Goal: Task Accomplishment & Management: Complete application form

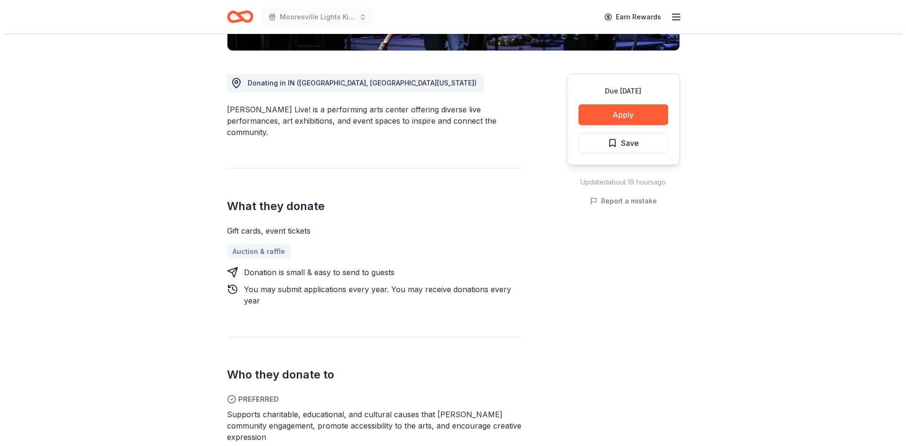
scroll to position [189, 0]
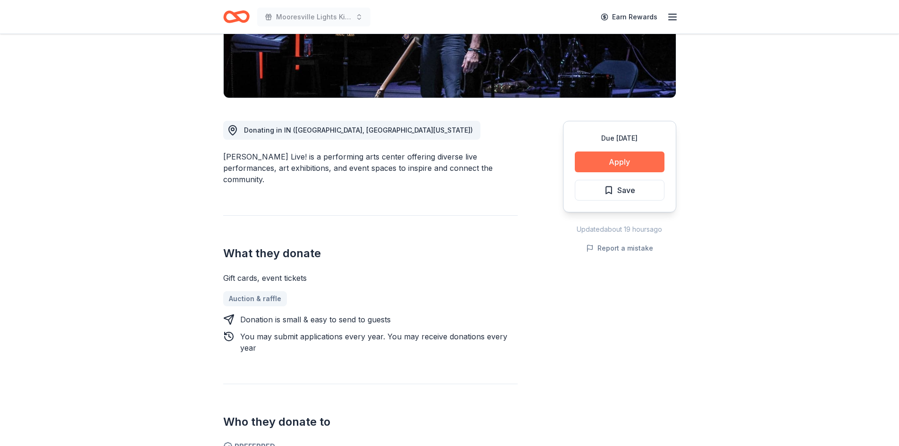
click at [619, 164] on button "Apply" at bounding box center [620, 161] width 90 height 21
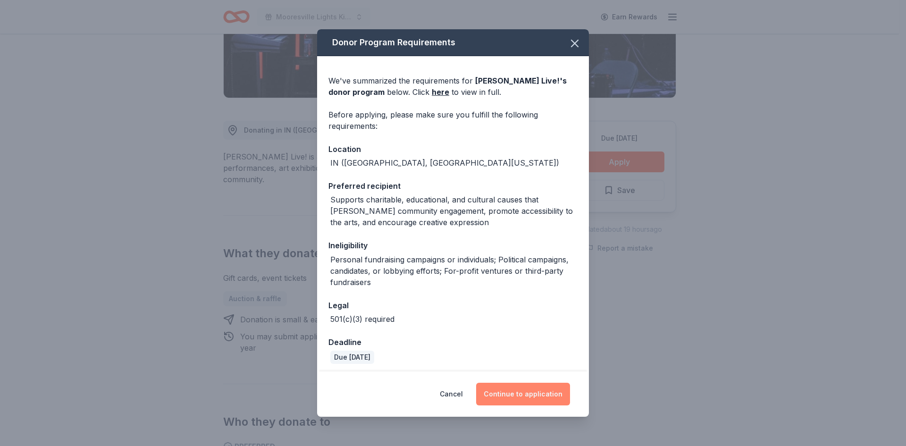
click at [532, 396] on button "Continue to application" at bounding box center [523, 394] width 94 height 23
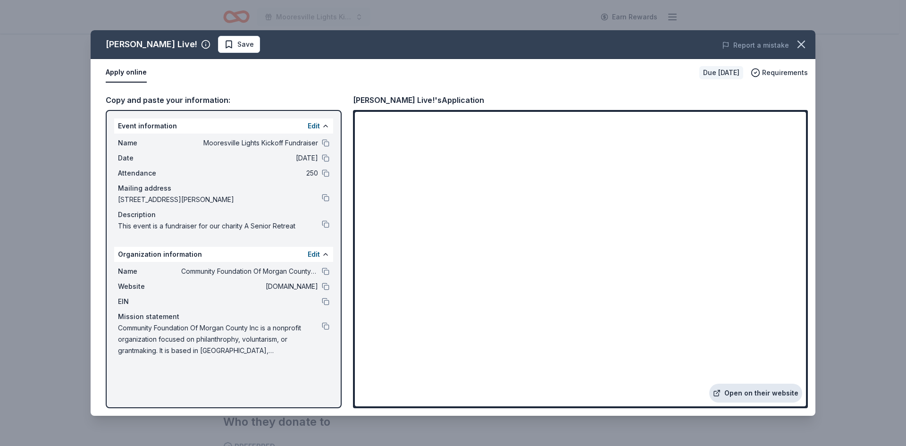
click at [758, 394] on link "Open on their website" at bounding box center [755, 393] width 93 height 19
click at [224, 44] on span "Save" at bounding box center [239, 44] width 30 height 11
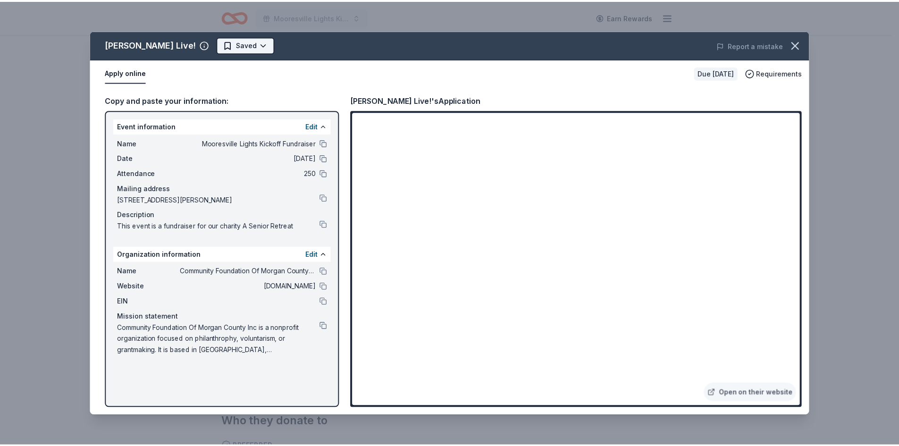
scroll to position [0, 0]
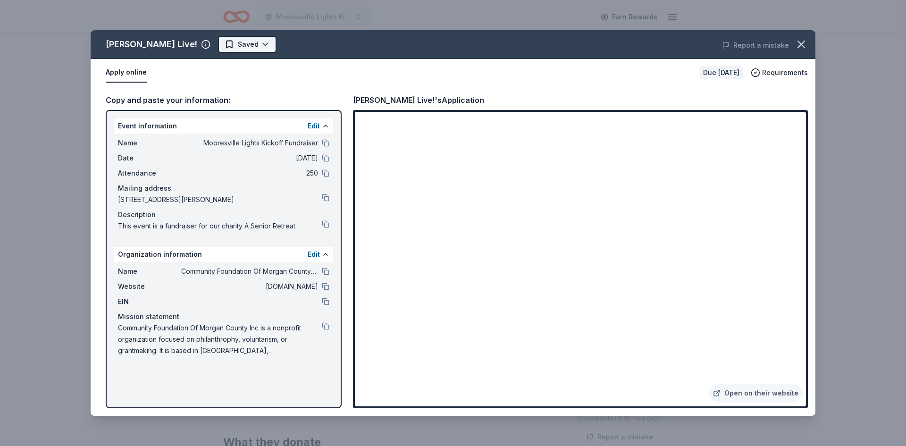
click at [228, 43] on html "Mooresville Lights Kickoff Fundraiser Earn Rewards Due in 54 days Share Hendric…" at bounding box center [453, 223] width 906 height 446
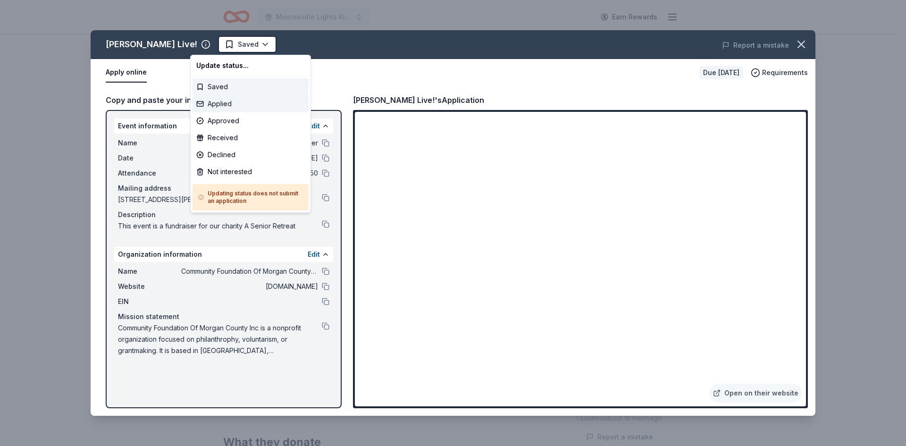
click at [223, 102] on div "Applied" at bounding box center [251, 103] width 116 height 17
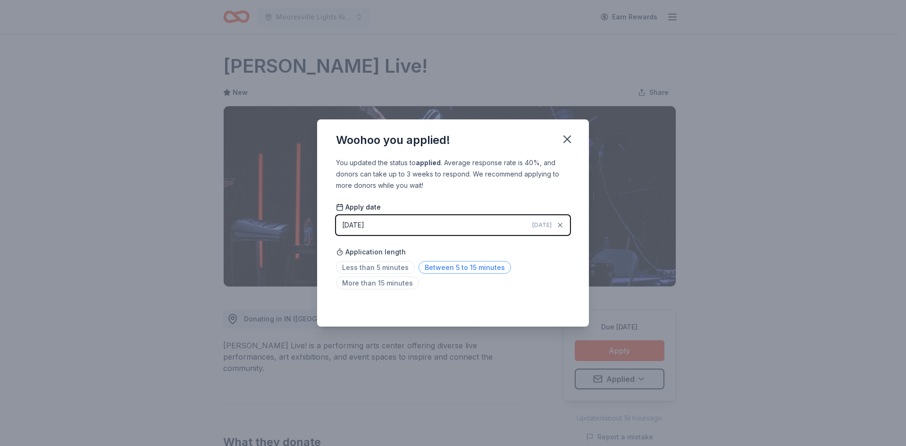
click at [446, 268] on span "Between 5 to 15 minutes" at bounding box center [465, 267] width 93 height 13
click at [567, 138] on icon "button" at bounding box center [567, 139] width 7 height 7
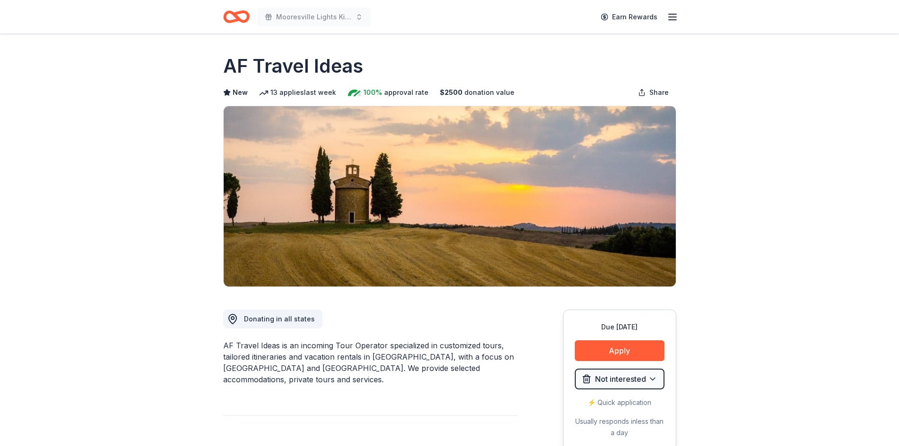
click at [236, 17] on icon "Home" at bounding box center [240, 16] width 15 height 9
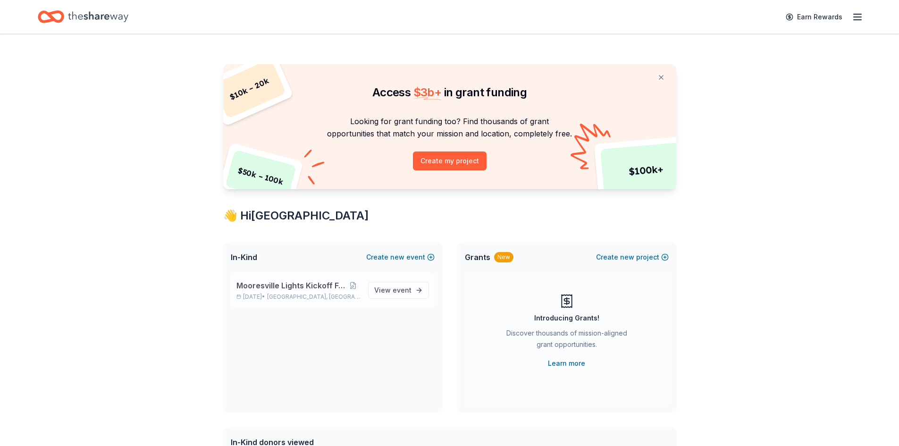
click at [261, 288] on span "Mooresville Lights Kickoff Fundraiser" at bounding box center [290, 285] width 109 height 11
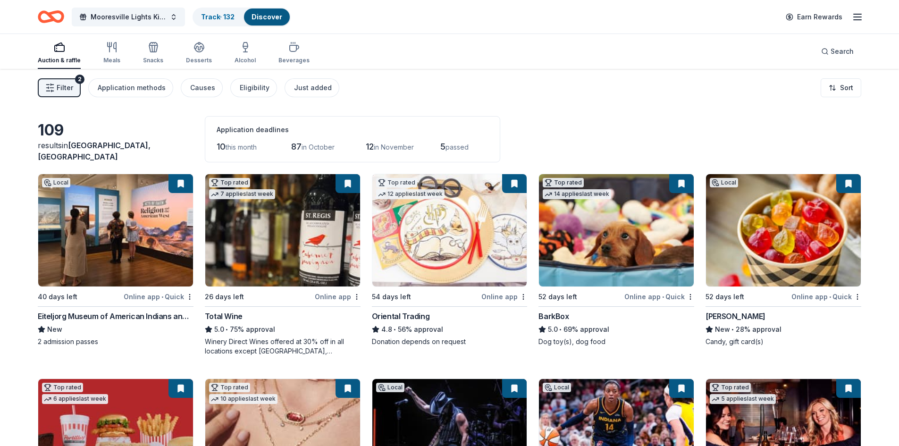
click at [65, 88] on span "Filter" at bounding box center [65, 87] width 17 height 11
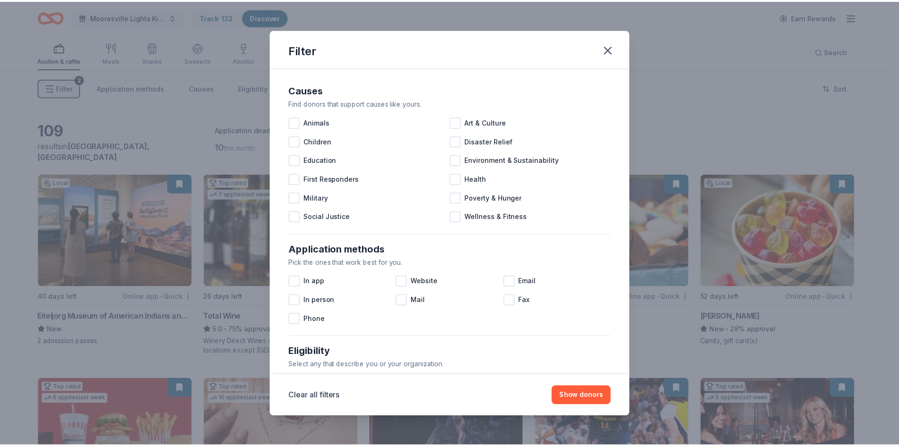
scroll to position [314, 0]
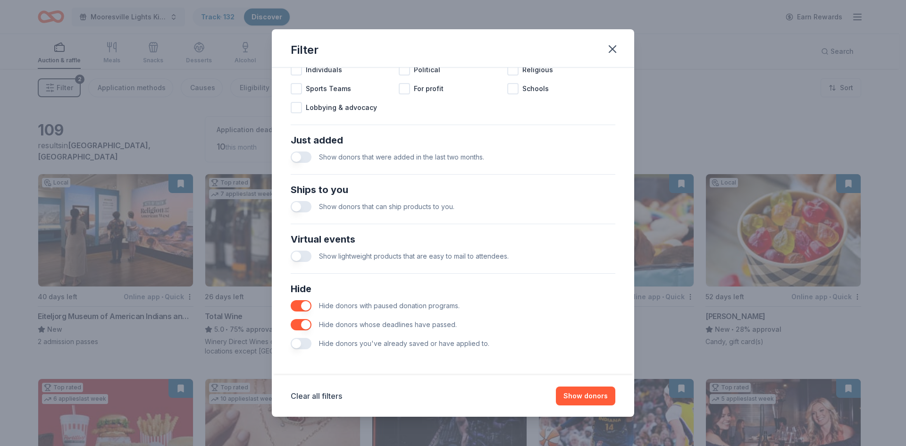
click at [300, 341] on button "button" at bounding box center [301, 343] width 21 height 11
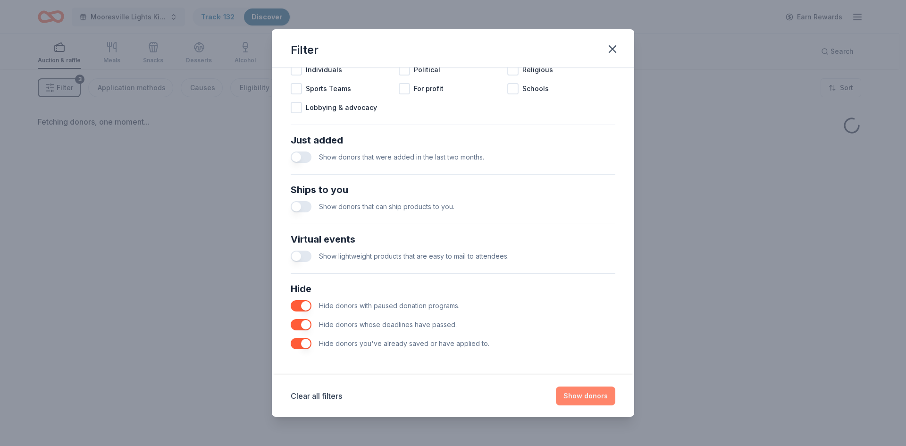
click at [586, 399] on button "Show donors" at bounding box center [585, 396] width 59 height 19
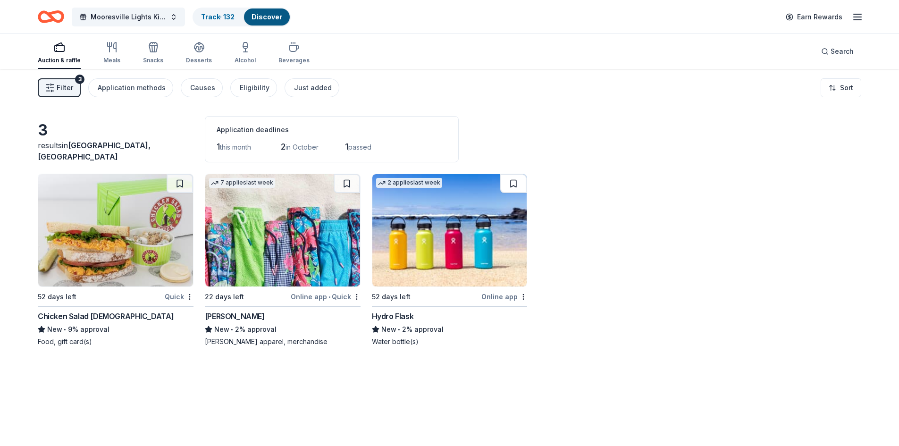
click at [509, 182] on button at bounding box center [513, 183] width 26 height 19
click at [345, 181] on button at bounding box center [347, 183] width 26 height 19
click at [179, 185] on button at bounding box center [180, 183] width 26 height 19
click at [441, 236] on img at bounding box center [449, 230] width 155 height 112
click at [250, 239] on img at bounding box center [282, 230] width 155 height 112
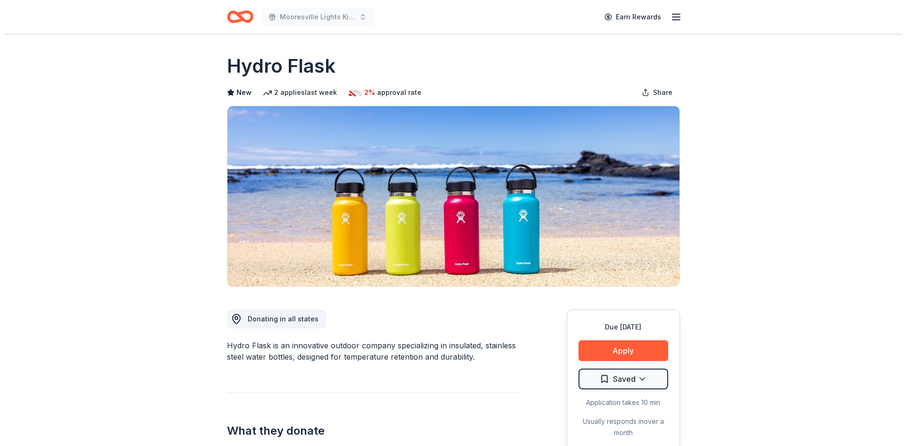
scroll to position [283, 0]
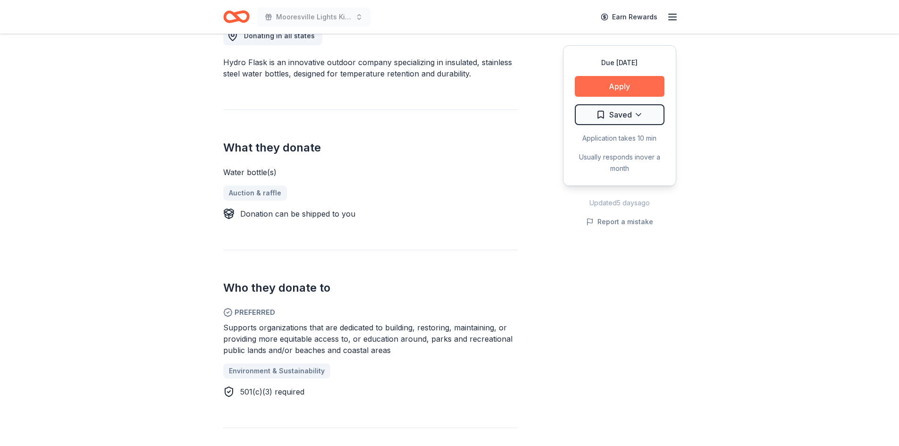
click at [612, 87] on button "Apply" at bounding box center [620, 86] width 90 height 21
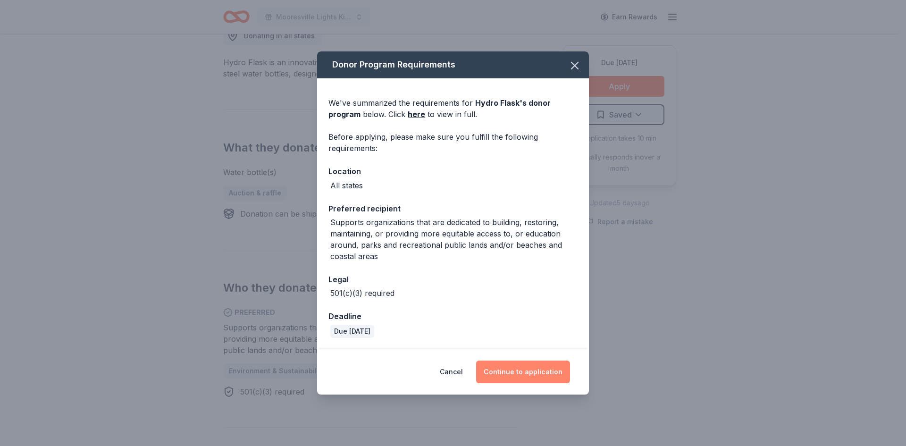
click at [525, 371] on button "Continue to application" at bounding box center [523, 372] width 94 height 23
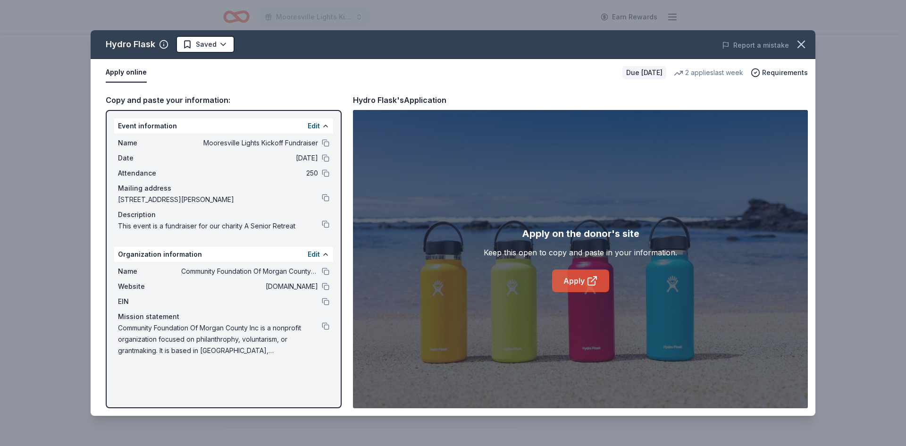
click at [582, 279] on link "Apply" at bounding box center [580, 280] width 57 height 23
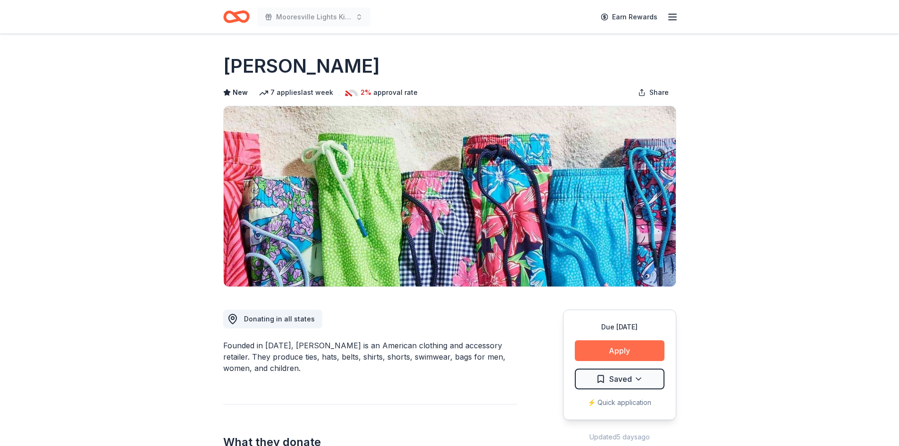
click at [619, 346] on button "Apply" at bounding box center [620, 350] width 90 height 21
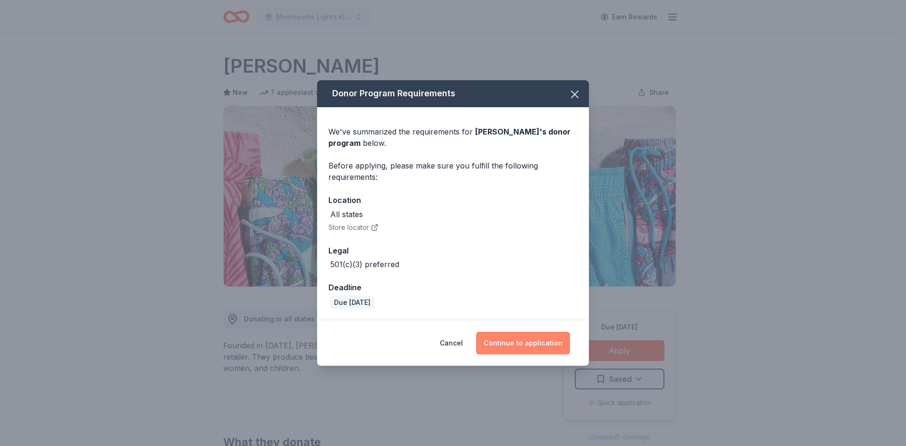
click at [522, 343] on button "Continue to application" at bounding box center [523, 343] width 94 height 23
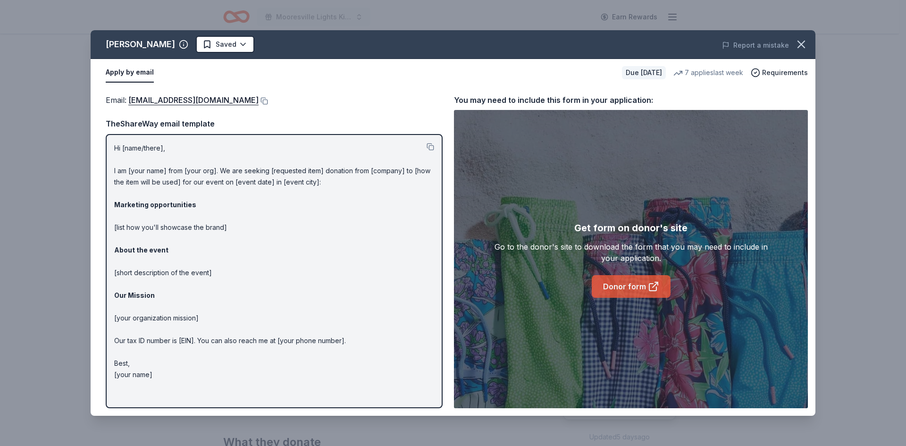
click at [625, 286] on link "Donor form" at bounding box center [631, 286] width 79 height 23
